Goal: Information Seeking & Learning: Learn about a topic

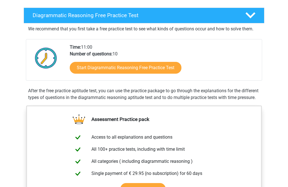
scroll to position [111, 0]
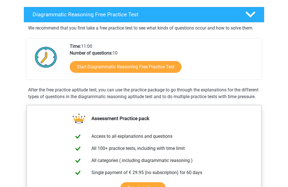
click at [164, 66] on link "Start Diagrammatic Reasoning Free Practice Test" at bounding box center [126, 67] width 112 height 12
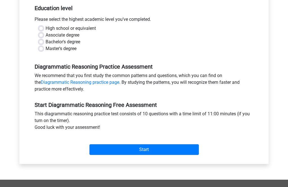
scroll to position [129, 0]
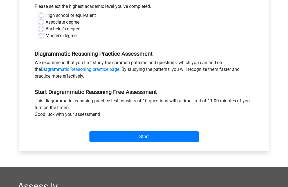
click at [188, 137] on input "Start" at bounding box center [145, 136] width 110 height 11
click at [48, 13] on label "High school or equivalent" at bounding box center [71, 15] width 50 height 7
click at [43, 13] on input "High school or equivalent" at bounding box center [41, 15] width 5 height 6
radio input "true"
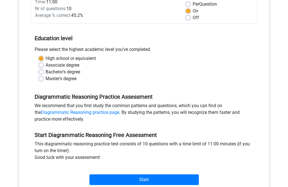
scroll to position [72, 0]
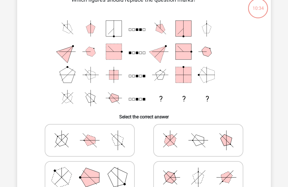
scroll to position [35, 0]
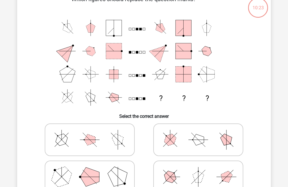
click at [196, 135] on polygon at bounding box center [198, 139] width 11 height 11
click at [198, 133] on input "radio" at bounding box center [200, 131] width 4 height 4
radio input "true"
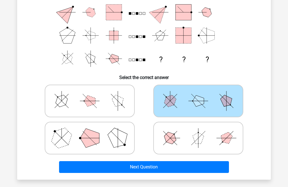
scroll to position [74, 0]
click at [156, 169] on button "Next Question" at bounding box center [144, 167] width 170 height 12
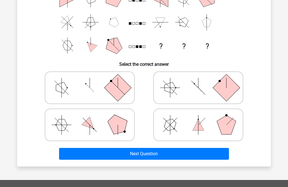
scroll to position [103, 0]
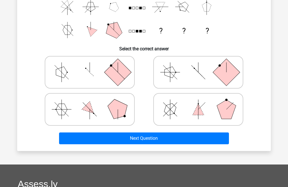
click at [188, 106] on icon at bounding box center [198, 109] width 84 height 28
click at [198, 102] on input "radio" at bounding box center [200, 101] width 4 height 4
radio input "true"
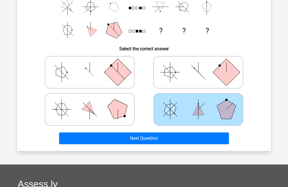
click at [176, 135] on button "Next Question" at bounding box center [144, 139] width 170 height 12
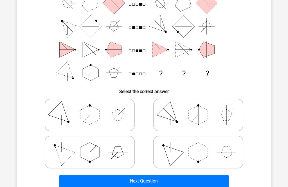
scroll to position [62, 0]
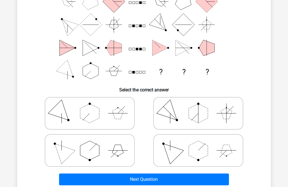
click at [117, 112] on polygon at bounding box center [117, 113] width 11 height 11
click at [93, 106] on input "radio" at bounding box center [92, 105] width 4 height 4
radio input "true"
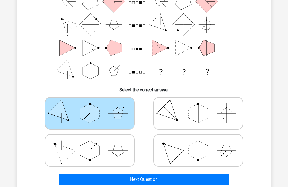
click at [119, 174] on button "Next Question" at bounding box center [144, 180] width 170 height 12
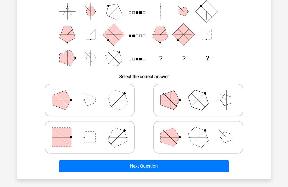
scroll to position [93, 0]
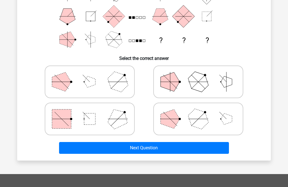
click at [114, 117] on polygon at bounding box center [117, 119] width 27 height 27
click at [93, 112] on input "radio" at bounding box center [92, 110] width 4 height 4
radio input "true"
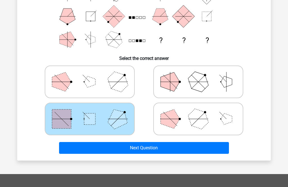
click at [131, 149] on button "Next Question" at bounding box center [144, 148] width 170 height 12
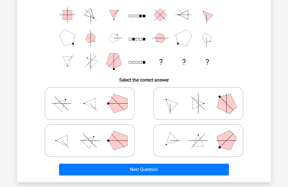
scroll to position [72, 0]
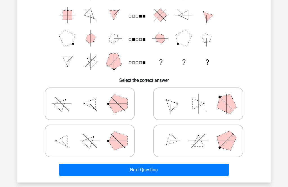
click at [185, 142] on icon at bounding box center [198, 141] width 84 height 28
click at [198, 134] on input "radio" at bounding box center [200, 132] width 4 height 4
radio input "true"
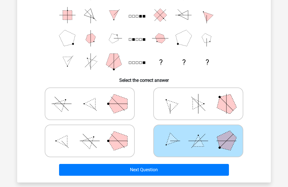
click at [157, 169] on button "Next Question" at bounding box center [144, 170] width 170 height 12
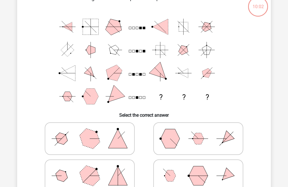
scroll to position [26, 0]
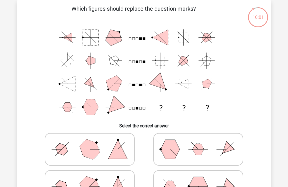
click at [126, 149] on icon at bounding box center [90, 149] width 84 height 28
click at [93, 142] on input "radio" at bounding box center [92, 141] width 4 height 4
radio input "true"
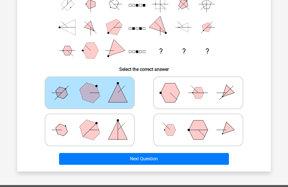
click at [147, 160] on button "Next Question" at bounding box center [144, 159] width 170 height 12
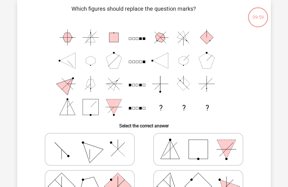
click at [175, 151] on polygon at bounding box center [170, 149] width 19 height 19
click at [198, 142] on input "radio" at bounding box center [200, 141] width 4 height 4
radio input "true"
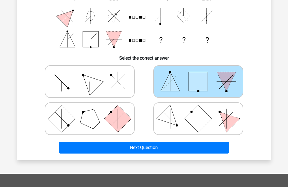
click at [166, 153] on button "Next Question" at bounding box center [144, 148] width 170 height 12
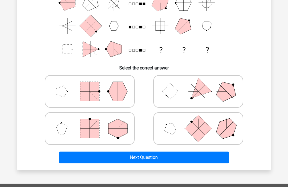
scroll to position [84, 0]
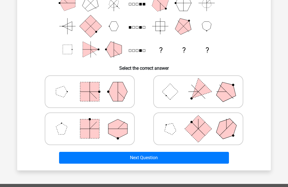
click at [200, 98] on icon at bounding box center [198, 92] width 84 height 28
click at [200, 85] on input "radio" at bounding box center [200, 83] width 4 height 4
radio input "true"
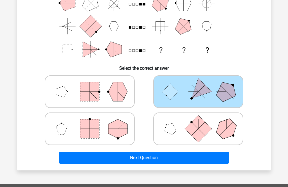
click at [152, 158] on button "Next Question" at bounding box center [144, 158] width 170 height 12
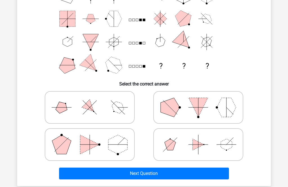
scroll to position [94, 0]
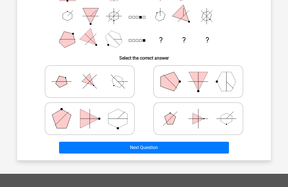
click at [197, 84] on polygon at bounding box center [198, 81] width 19 height 19
click at [198, 75] on input "radio" at bounding box center [200, 73] width 4 height 4
radio input "true"
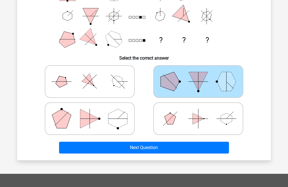
click at [183, 146] on button "Next Question" at bounding box center [144, 148] width 170 height 12
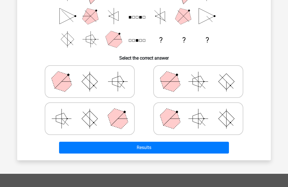
click at [122, 116] on polygon at bounding box center [117, 118] width 27 height 27
click at [93, 112] on input "radio" at bounding box center [92, 110] width 4 height 4
radio input "true"
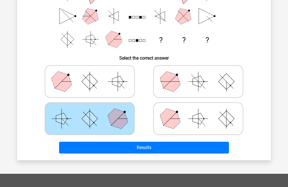
click at [142, 149] on button "Results" at bounding box center [144, 148] width 170 height 12
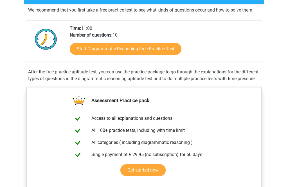
scroll to position [129, 0]
